Goal: Task Accomplishment & Management: Manage account settings

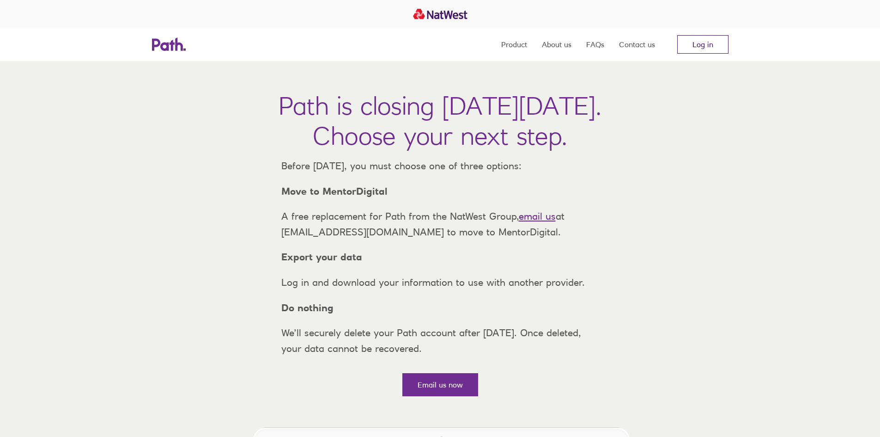
click at [702, 48] on link "Log in" at bounding box center [702, 44] width 51 height 18
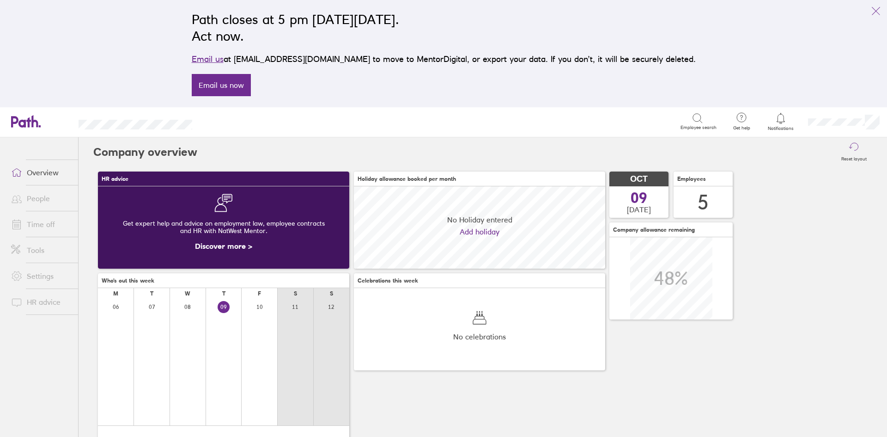
scroll to position [82, 251]
click at [780, 117] on icon at bounding box center [780, 118] width 11 height 11
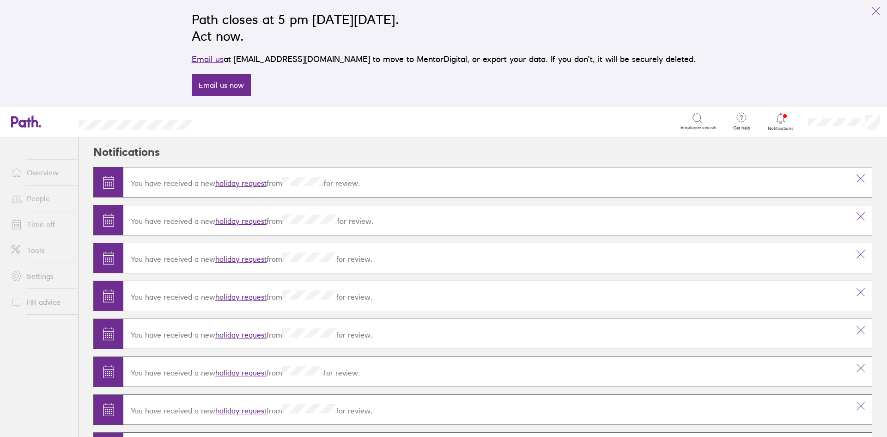
click at [243, 182] on link "holiday request" at bounding box center [240, 182] width 51 height 9
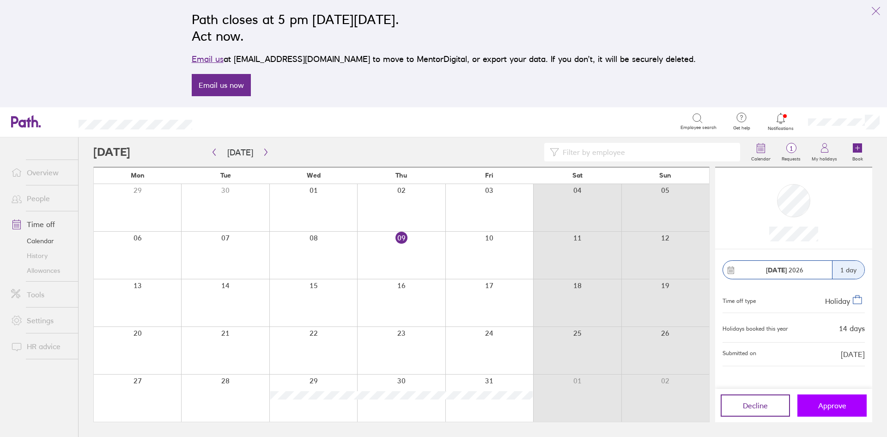
click at [834, 409] on span "Approve" at bounding box center [832, 405] width 28 height 8
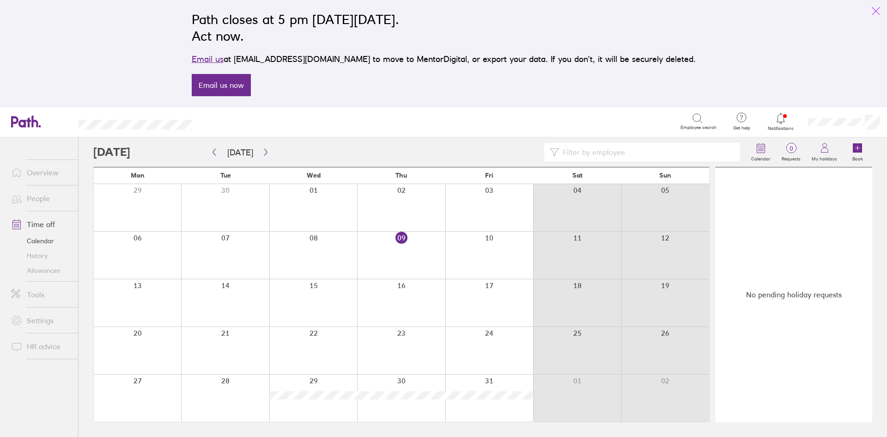
click at [870, 9] on icon "link" at bounding box center [875, 11] width 11 height 11
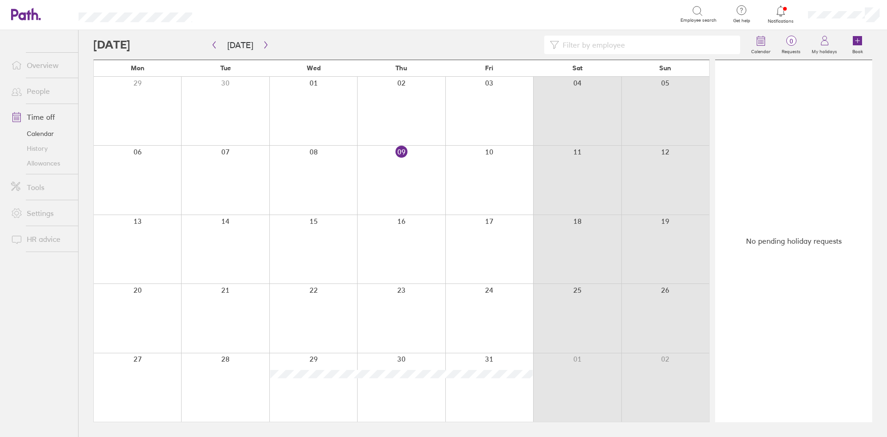
click at [54, 166] on link "Allowances" at bounding box center [41, 163] width 74 height 15
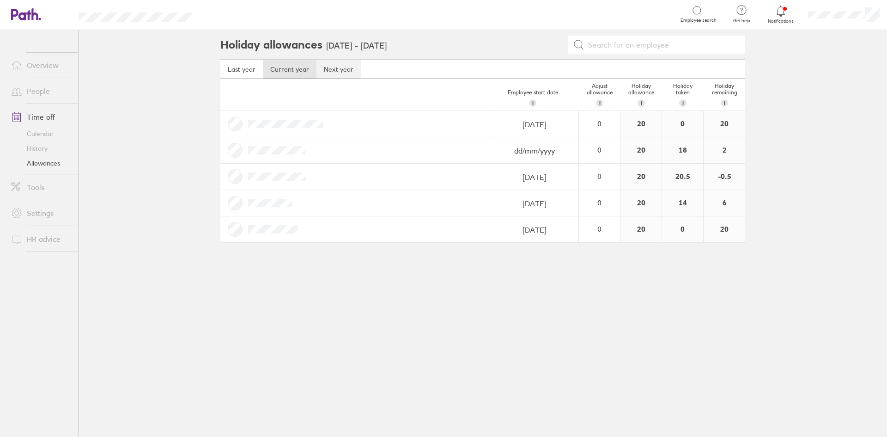
click at [328, 67] on link "Next year" at bounding box center [338, 69] width 44 height 18
click at [294, 64] on link "Current year" at bounding box center [290, 69] width 54 height 18
click at [786, 14] on div at bounding box center [781, 11] width 30 height 13
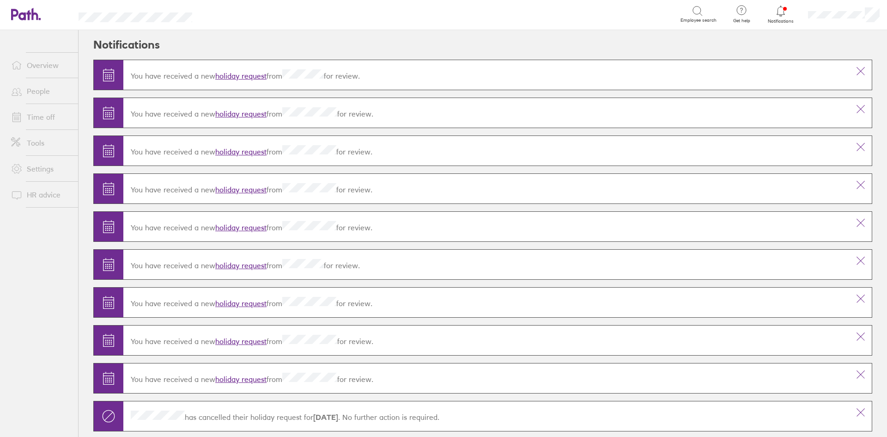
click at [243, 75] on link "holiday request" at bounding box center [240, 75] width 51 height 9
